Goal: Information Seeking & Learning: Learn about a topic

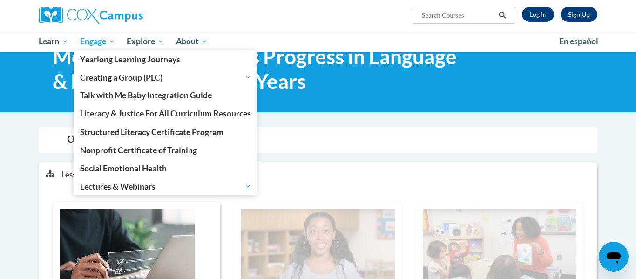
scroll to position [35, 0]
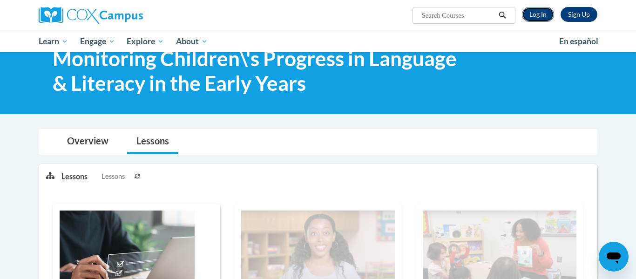
click at [540, 7] on link "Log In" at bounding box center [538, 14] width 32 height 15
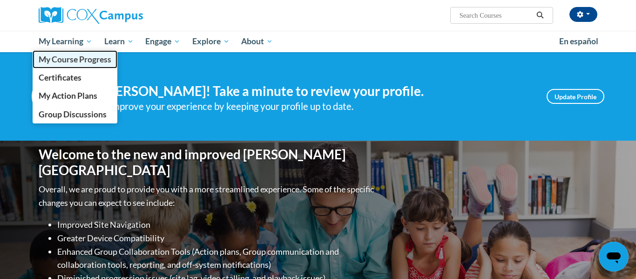
click at [59, 59] on span "My Course Progress" at bounding box center [75, 59] width 73 height 10
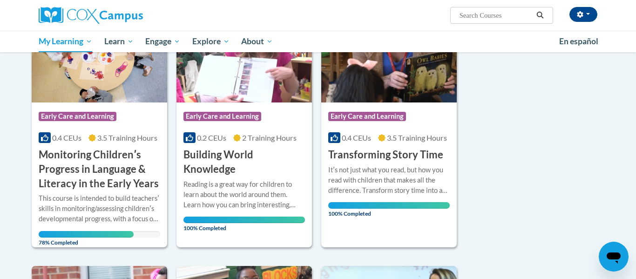
scroll to position [166, 0]
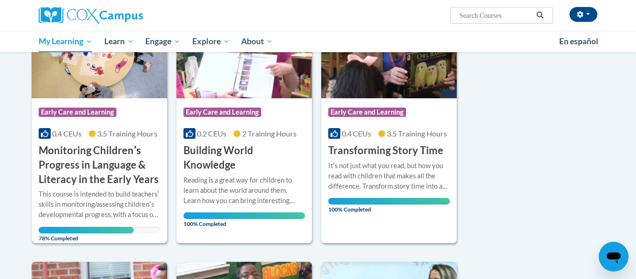
click at [105, 188] on div "More Info Open This course is intended to build teachersʹ skills in monitoring/…" at bounding box center [99, 213] width 135 height 54
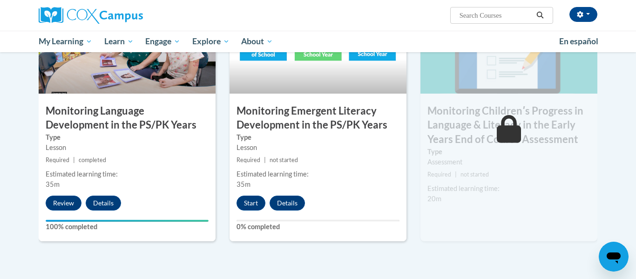
scroll to position [808, 0]
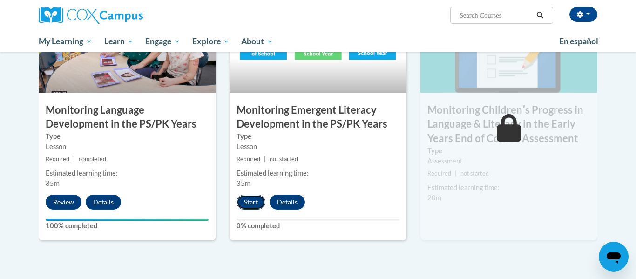
click at [250, 203] on button "Start" at bounding box center [251, 202] width 29 height 15
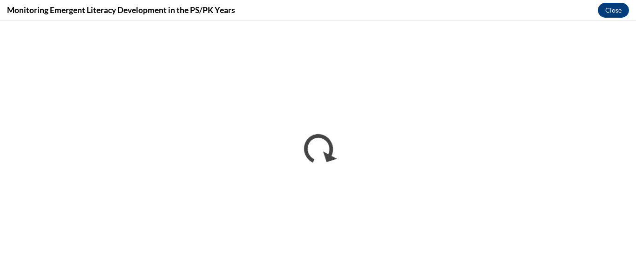
scroll to position [0, 0]
